Goal: Task Accomplishment & Management: Use online tool/utility

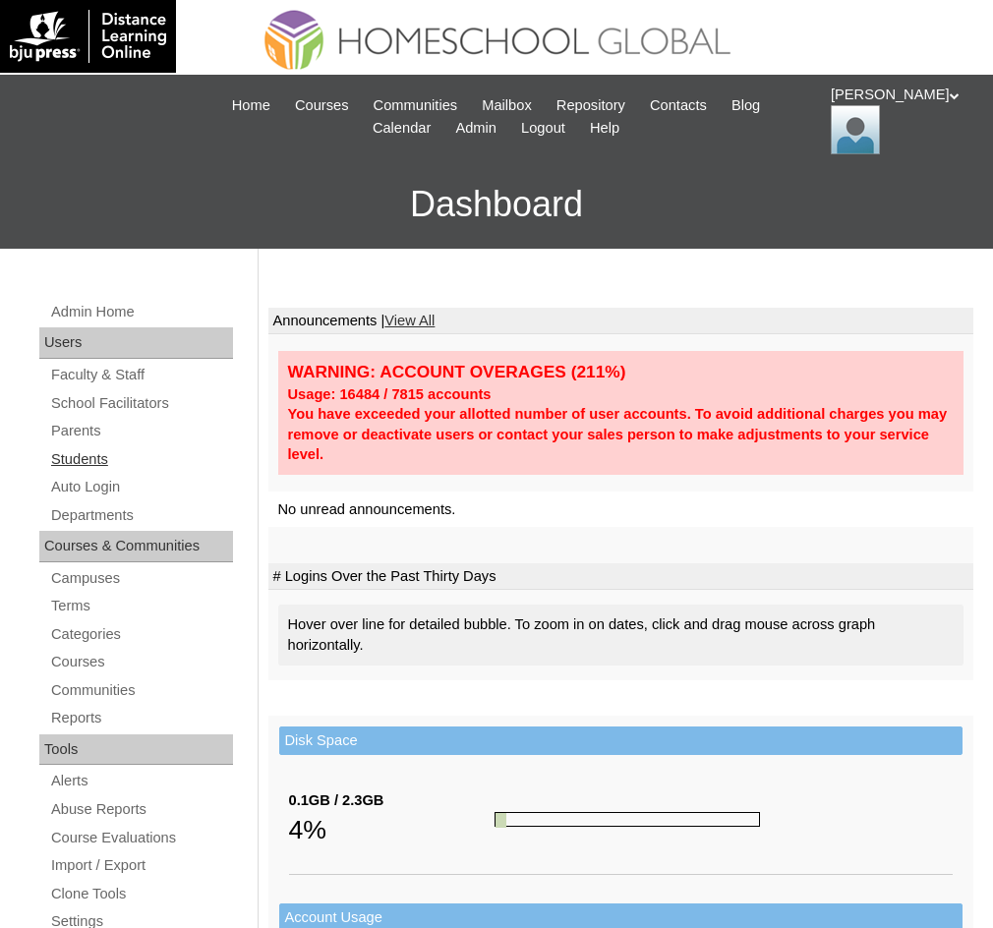
drag, startPoint x: 1066, startPoint y: 3, endPoint x: 72, endPoint y: 471, distance: 1099.1
click at [72, 471] on link "Students" at bounding box center [141, 459] width 184 height 25
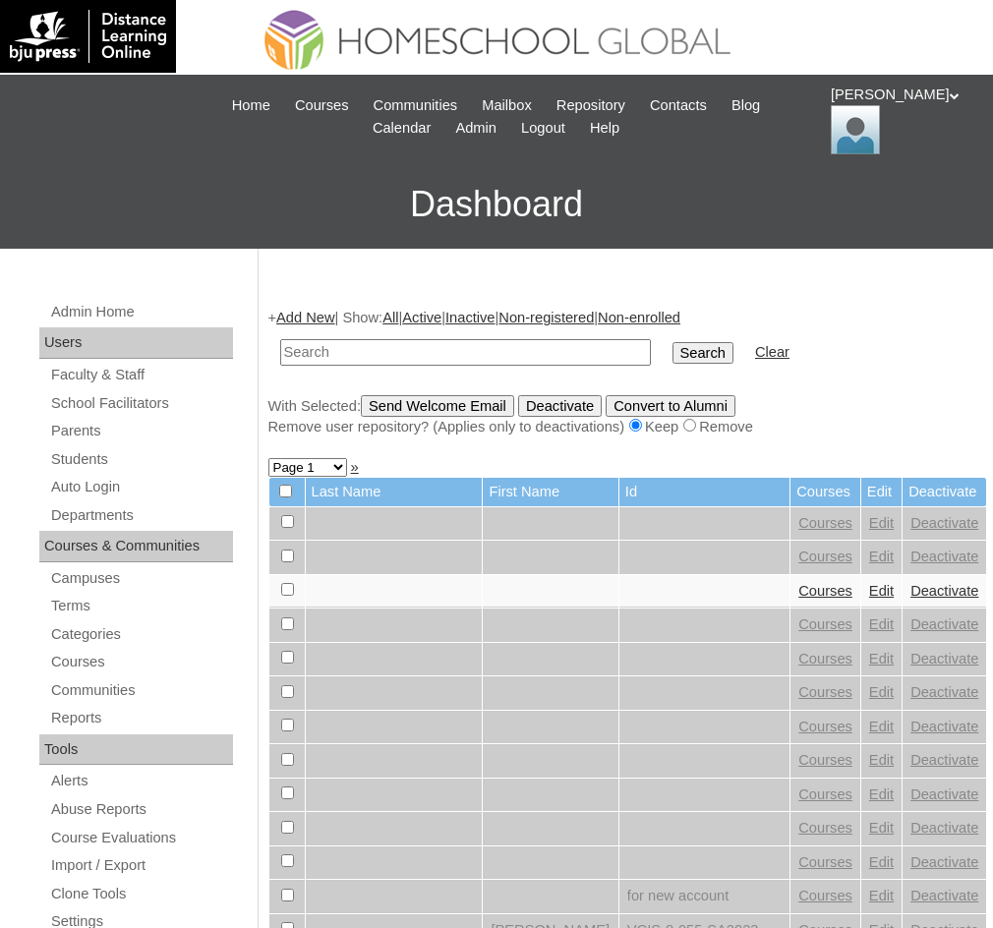
click at [470, 360] on input "text" at bounding box center [465, 352] width 371 height 27
paste input "Blyxe Kendhretz Lucero SOBLECHERO"
type input "Blyxe Kendhretz Lucero SOBLECHERO"
click at [672, 353] on input "Search" at bounding box center [702, 353] width 61 height 22
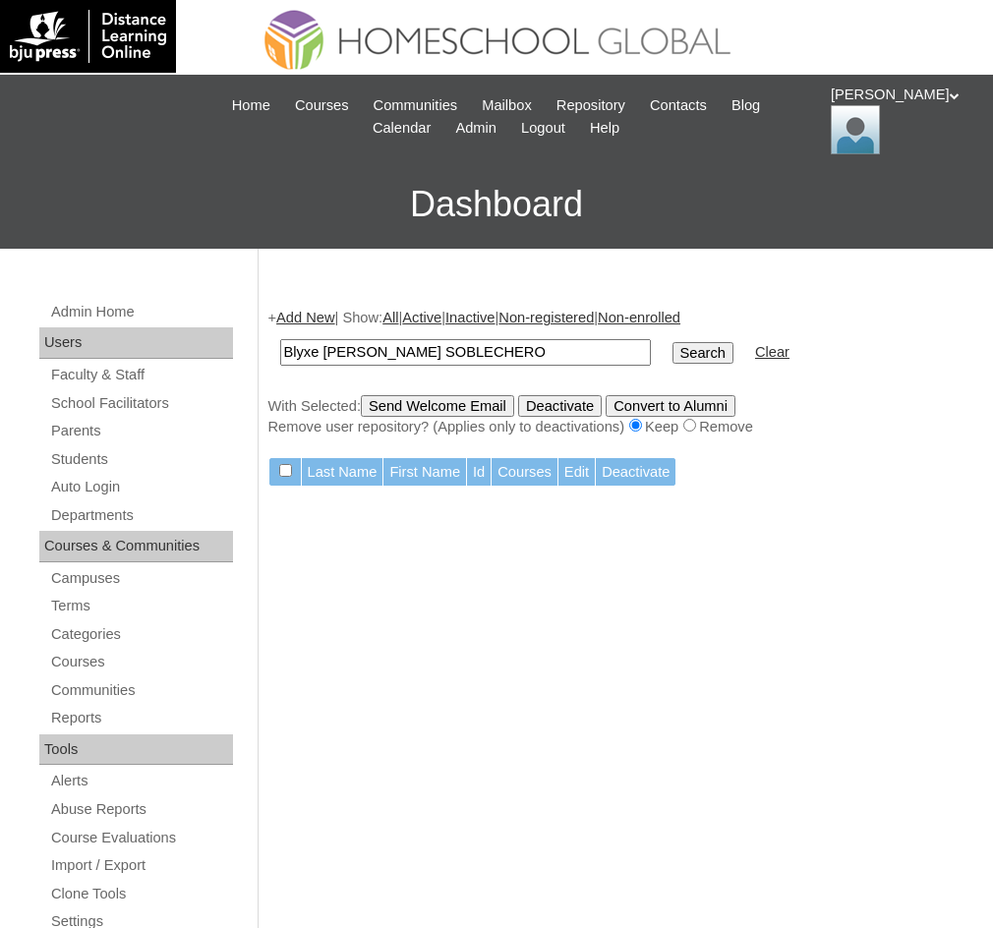
drag, startPoint x: 397, startPoint y: 352, endPoint x: 660, endPoint y: 347, distance: 263.4
click at [660, 347] on tr "Blyxe Kendhretz Lucero SOBLECHERO Search Clear" at bounding box center [534, 352] width 529 height 46
type input "Blyxe Kendhretz"
click at [672, 353] on input "Search" at bounding box center [702, 353] width 61 height 22
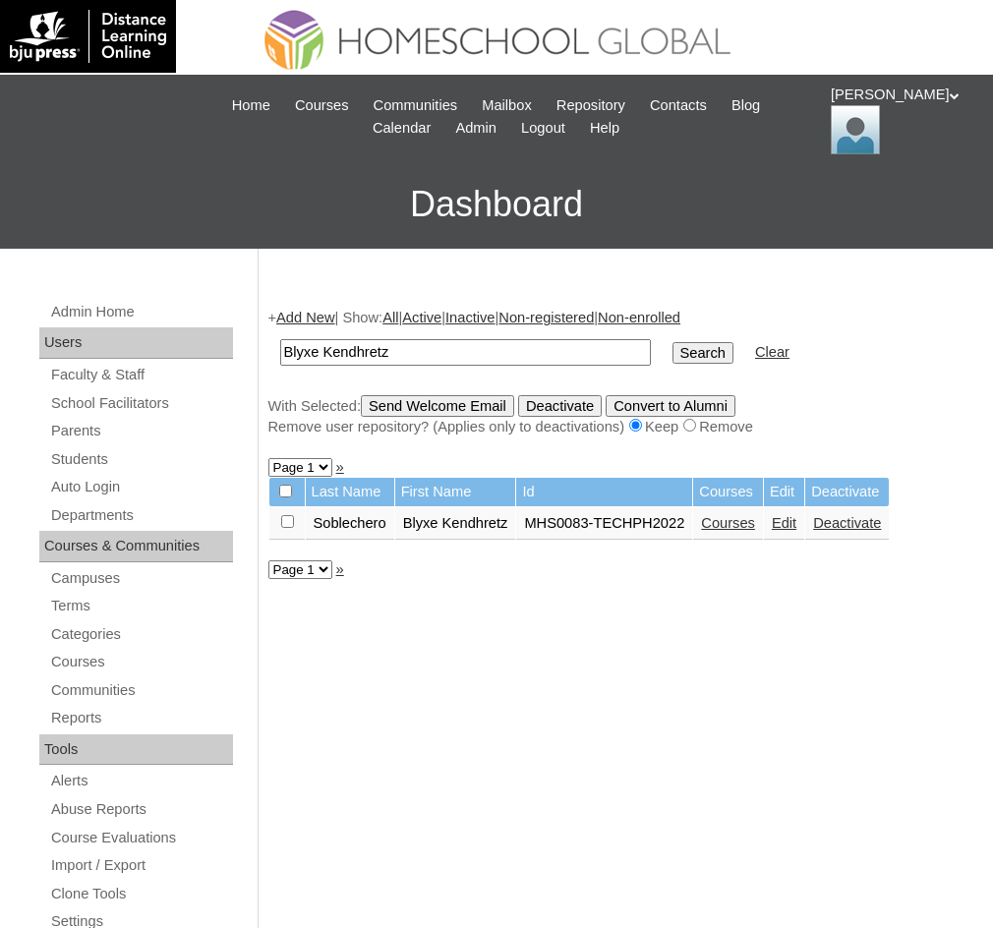
click at [748, 526] on link "Courses" at bounding box center [728, 523] width 54 height 16
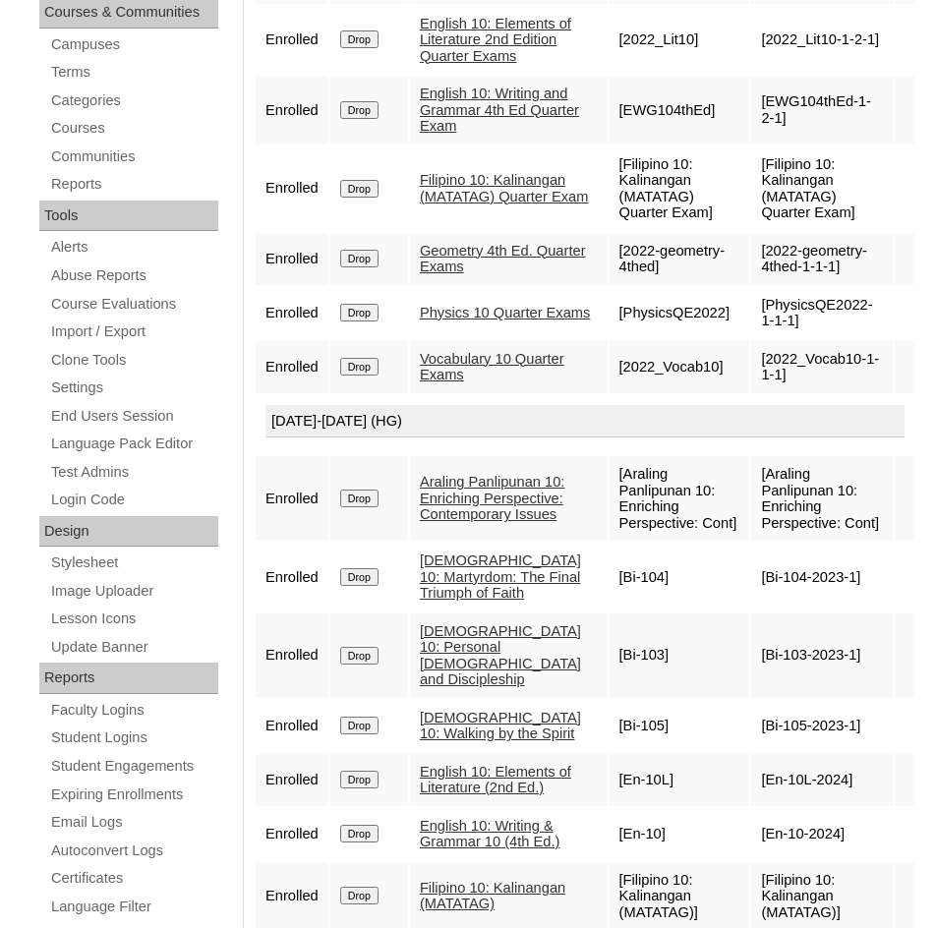
scroll to position [343, 0]
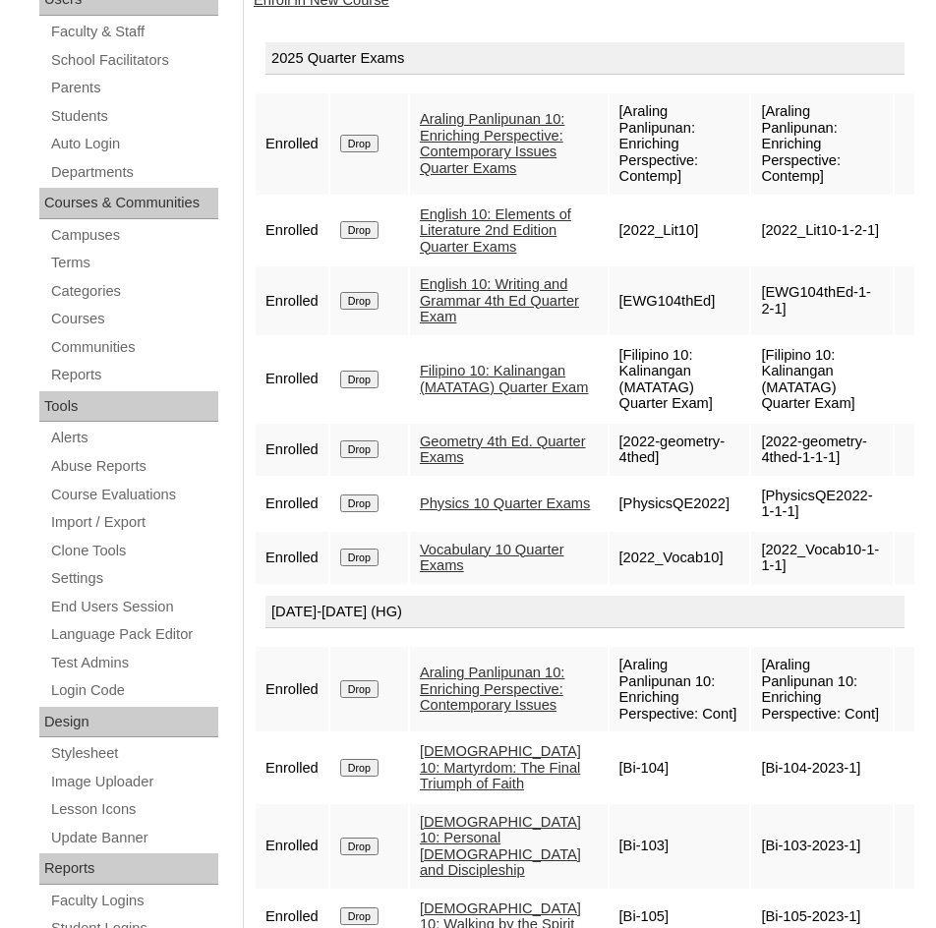
click at [482, 574] on link "Vocabulary 10 Quarter Exams" at bounding box center [492, 558] width 144 height 32
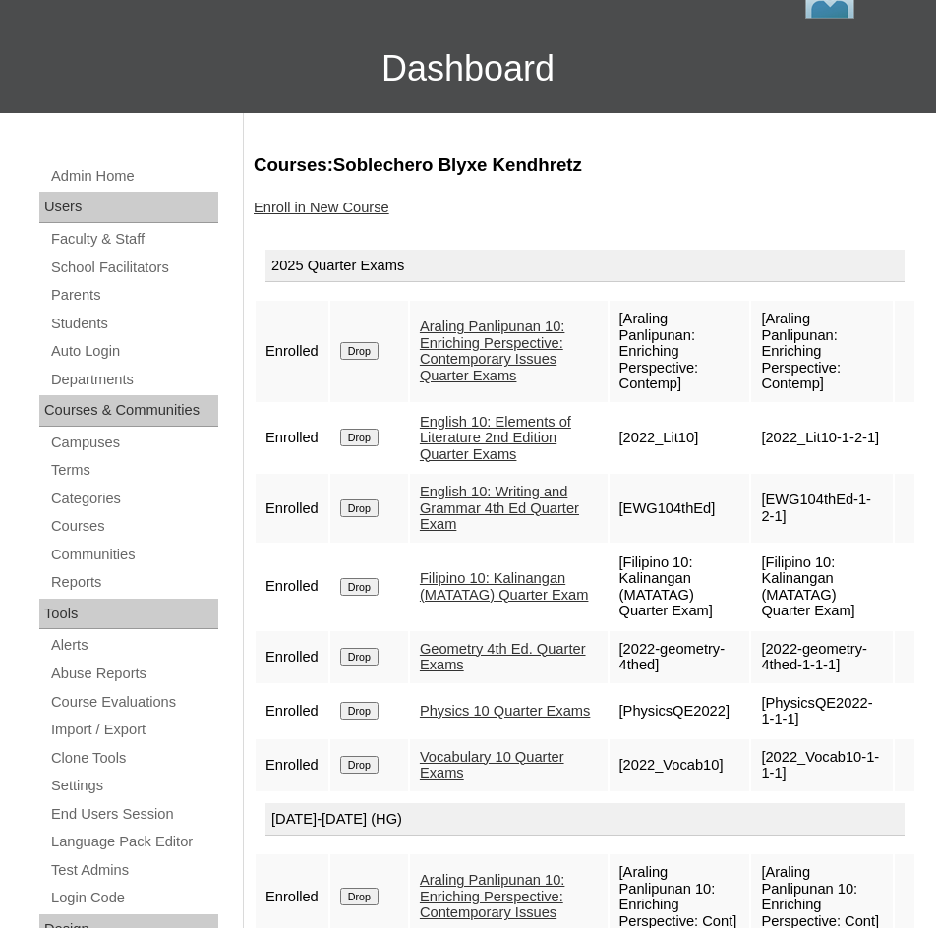
scroll to position [0, 0]
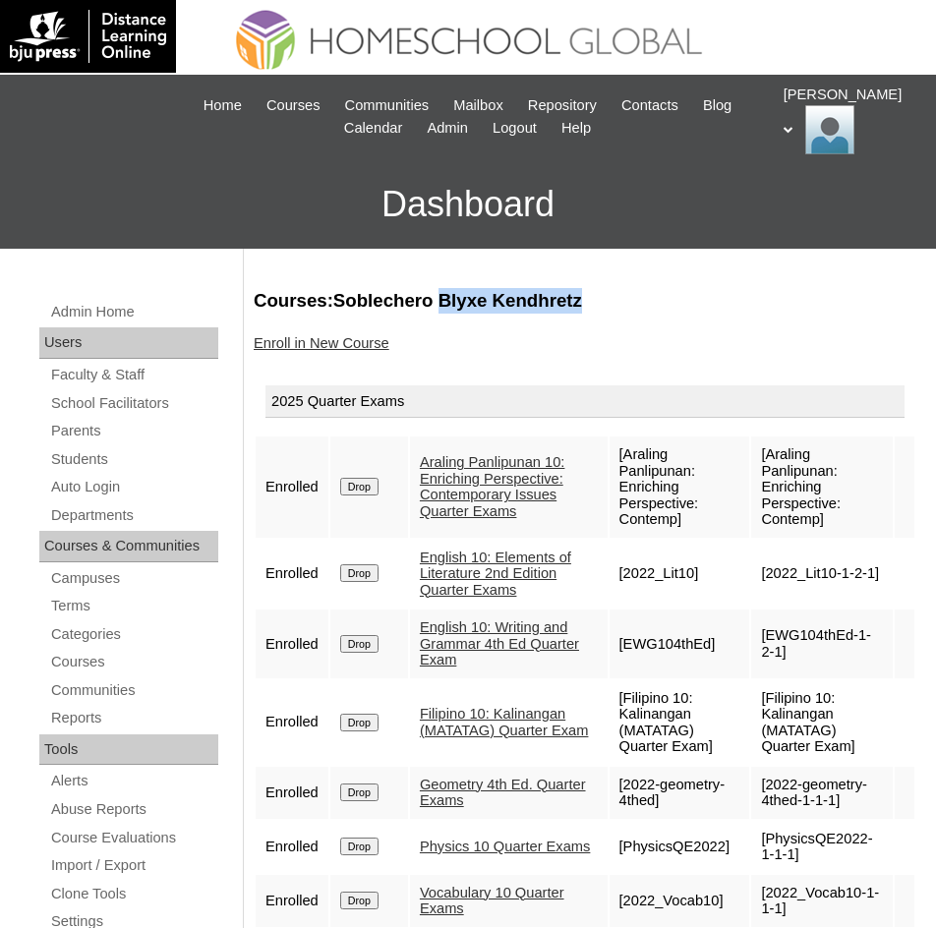
drag, startPoint x: 436, startPoint y: 302, endPoint x: 577, endPoint y: 302, distance: 140.5
click at [577, 302] on h3 "Courses:Soblechero Blyxe Kendhretz" at bounding box center [585, 301] width 662 height 26
copy h3 "Blyxe Kendhretz"
click at [115, 480] on link "Auto Login" at bounding box center [133, 487] width 169 height 25
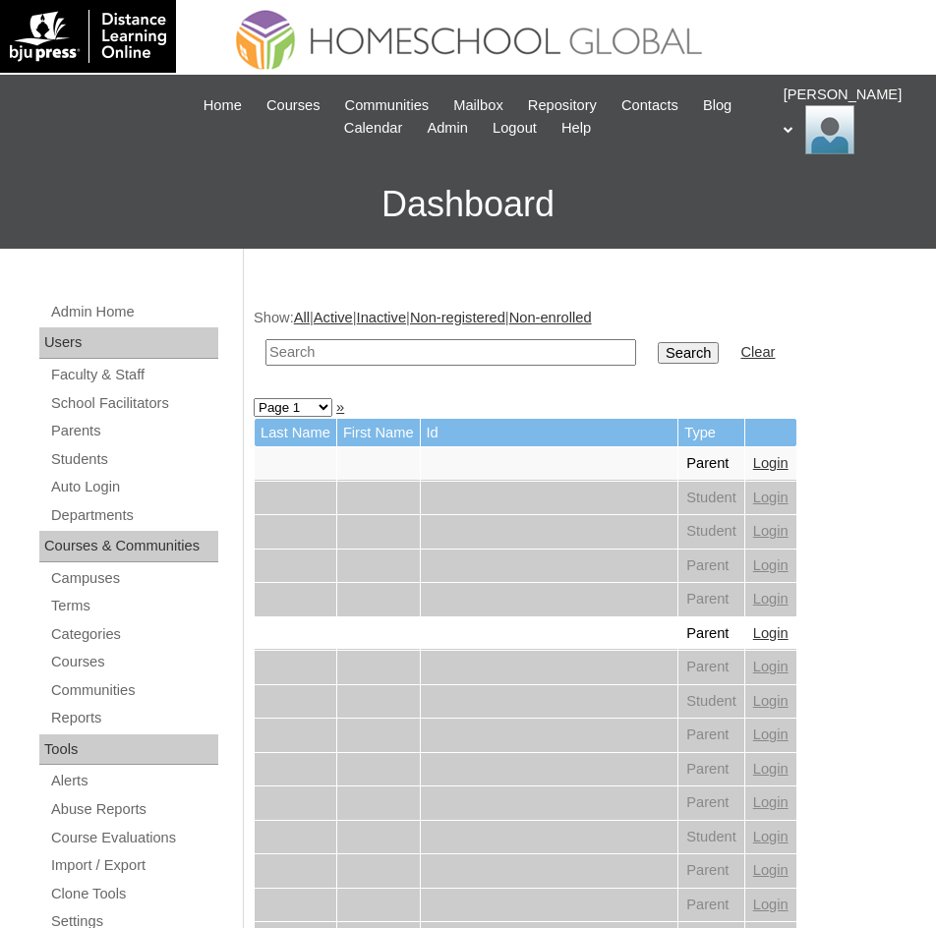
paste input "Blyxe Kendhretz"
type input "Blyxe Kendhretz"
click at [657, 359] on input "Search" at bounding box center [687, 353] width 61 height 22
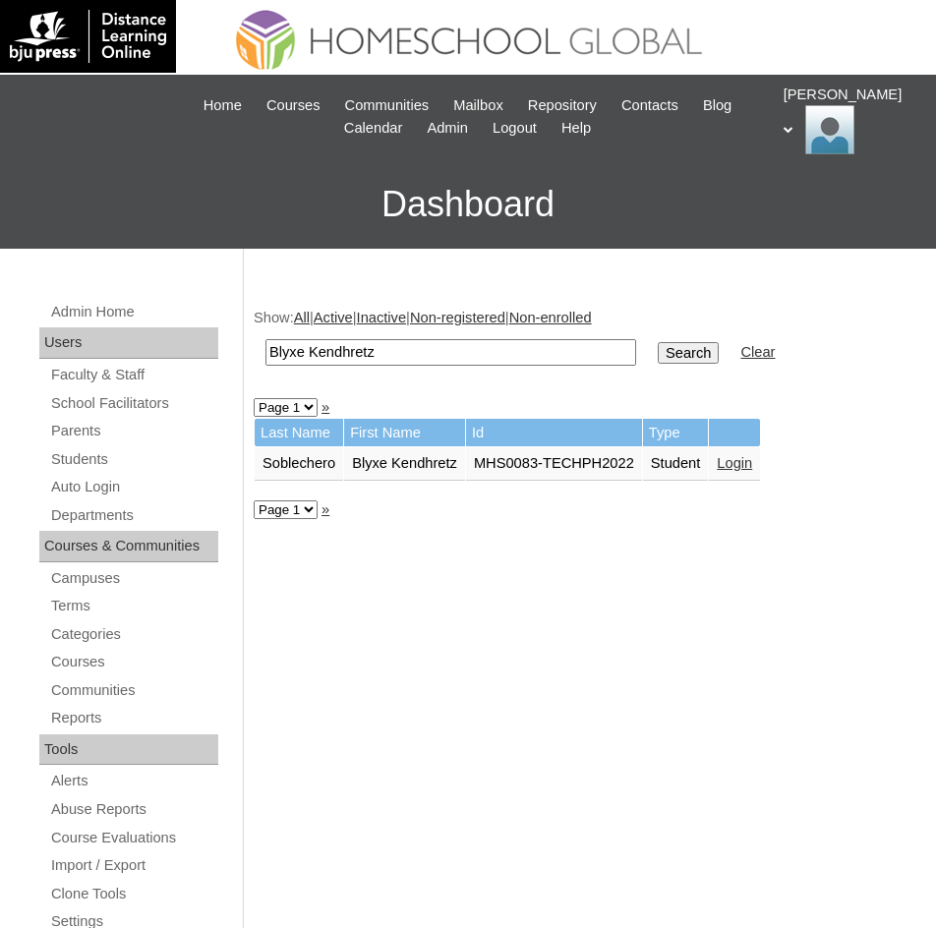
click at [751, 462] on link "Login" at bounding box center [733, 463] width 35 height 16
